Goal: Find specific page/section: Find specific page/section

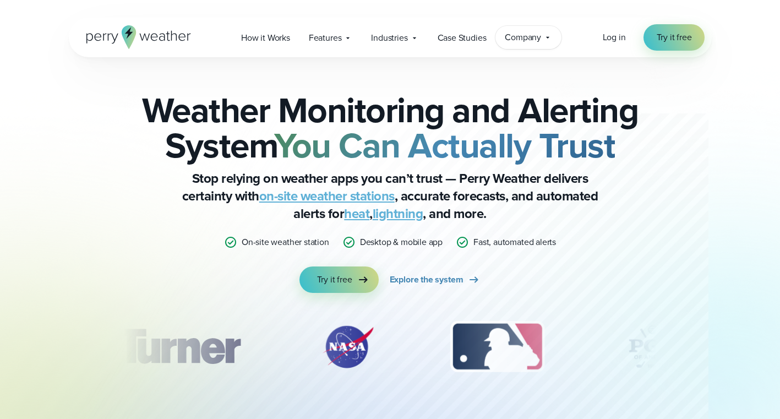
click at [531, 40] on span "Company" at bounding box center [522, 37] width 36 height 13
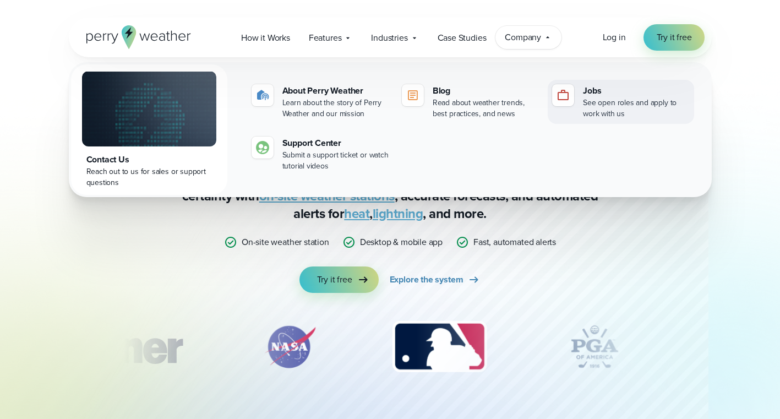
click at [612, 91] on div "Jobs" at bounding box center [636, 90] width 106 height 13
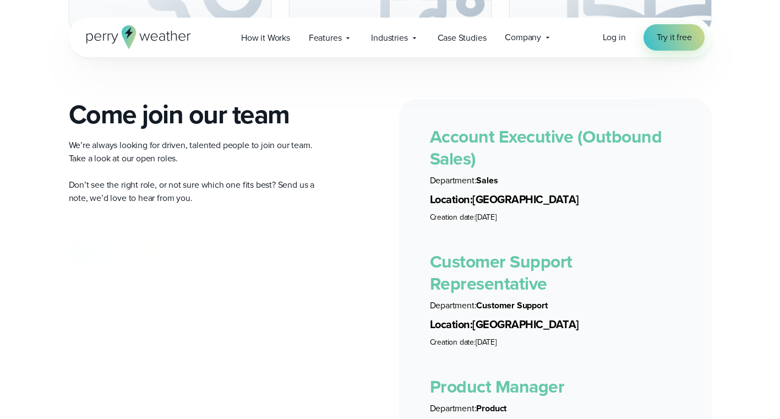
scroll to position [1948, 0]
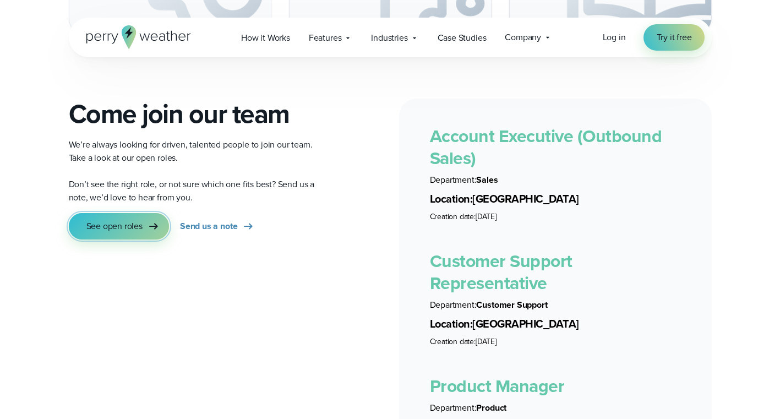
click at [112, 213] on link "See open roles" at bounding box center [119, 226] width 100 height 26
